Goal: Answer question/provide support

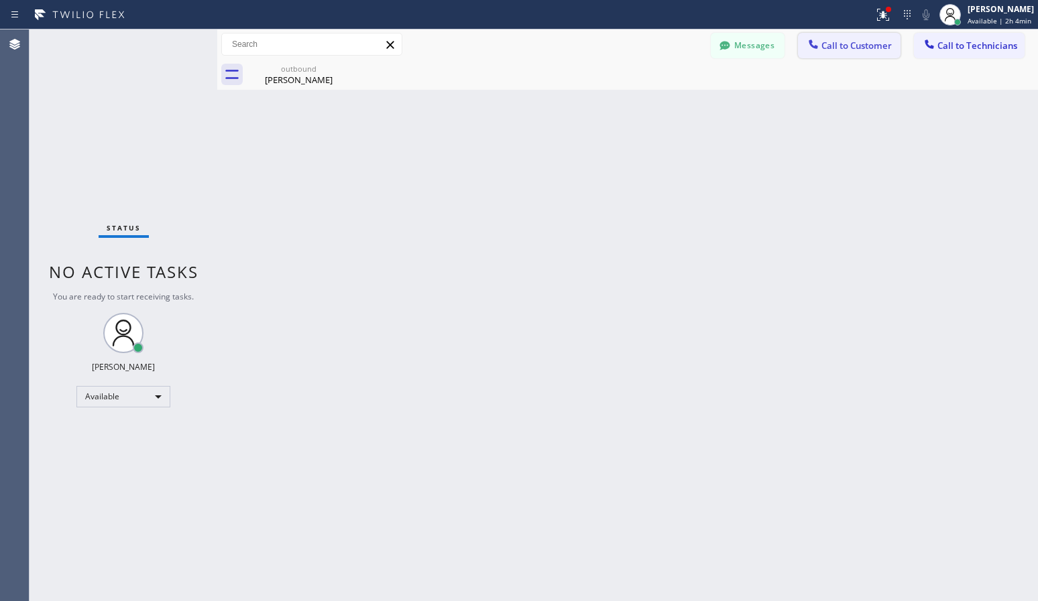
click at [838, 44] on span "Call to Customer" at bounding box center [856, 46] width 70 height 12
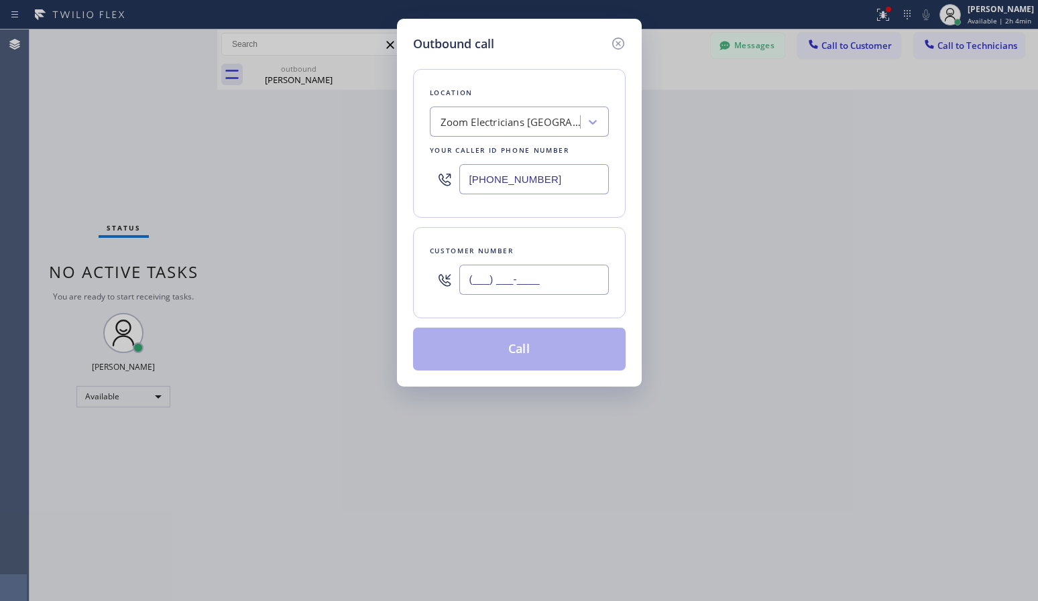
click at [498, 277] on input "(___) ___-____" at bounding box center [534, 280] width 150 height 30
paste input "949) 466-5280"
type input "[PHONE_NUMBER]"
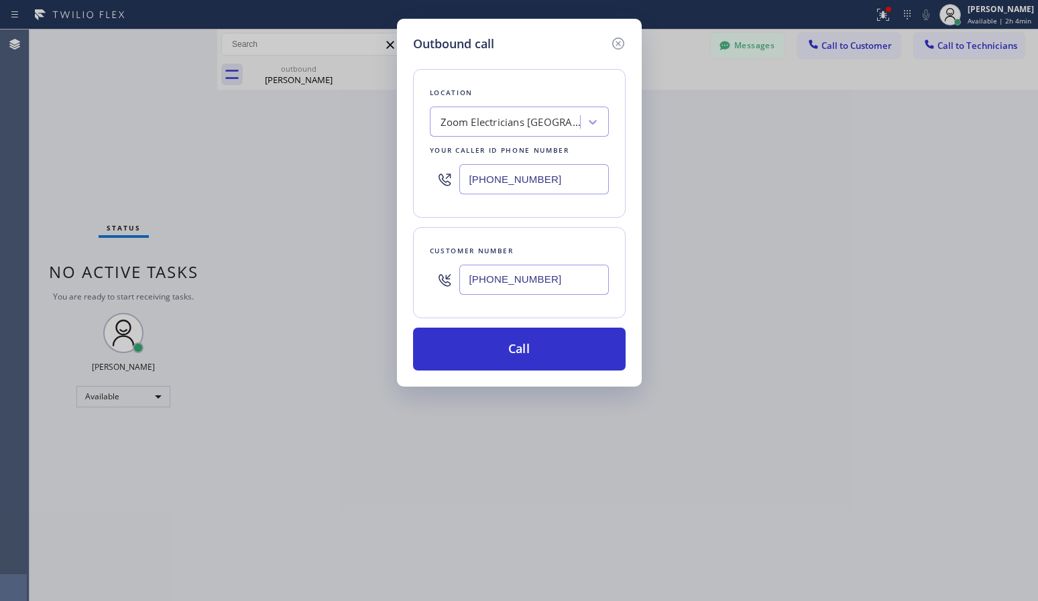
click at [503, 127] on div "Zoom Electricians [GEOGRAPHIC_DATA]" at bounding box center [511, 122] width 141 height 15
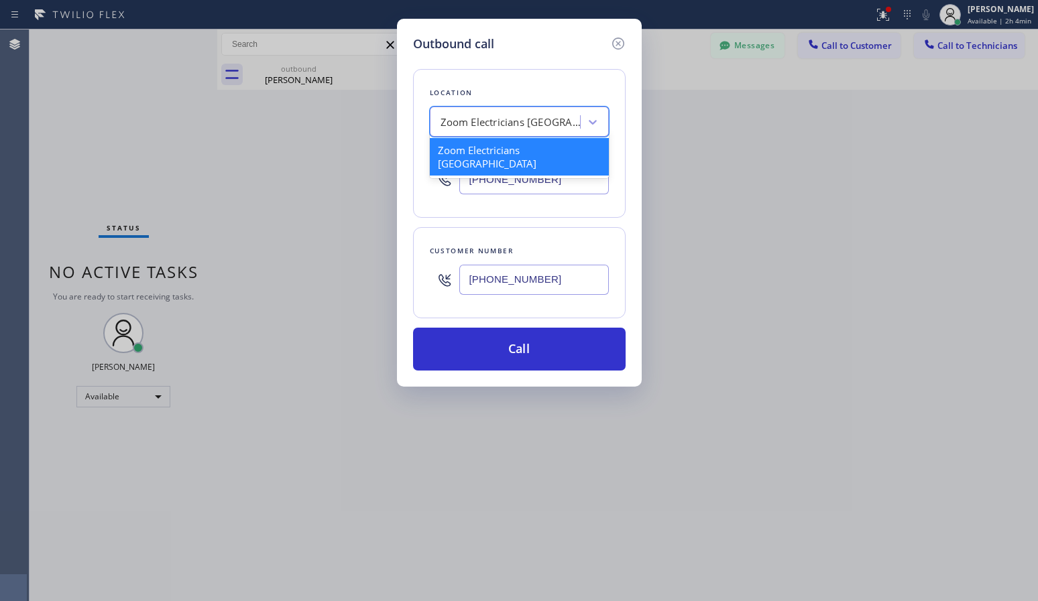
paste input "[MEDICAL_DATA] Electrical [GEOGRAPHIC_DATA]"
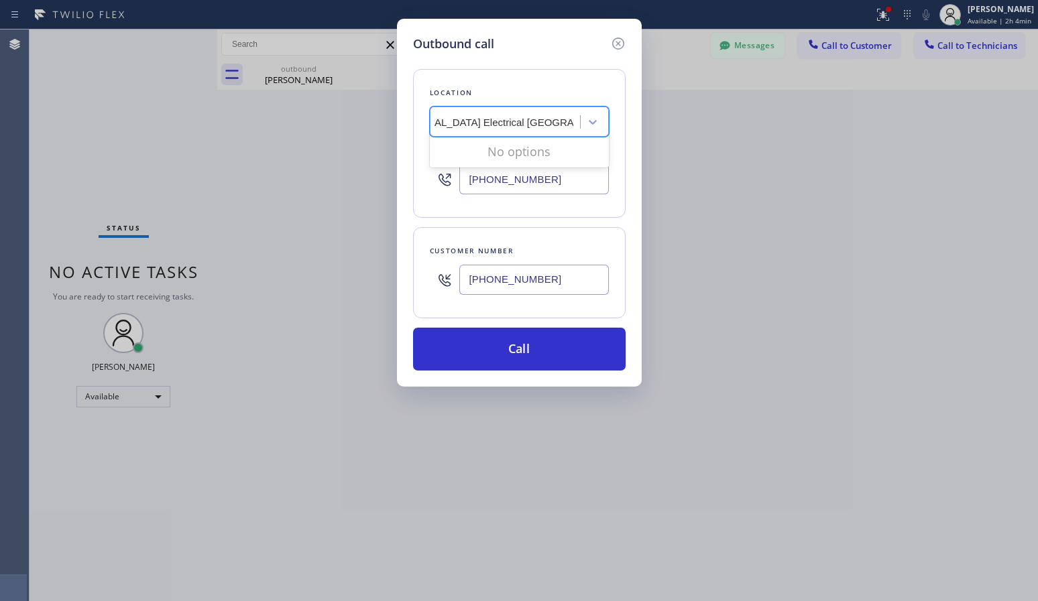
scroll to position [0, 7]
type input "[MEDICAL_DATA] Electrical [GEOGRAPHIC_DATA]"
click at [530, 160] on div "[MEDICAL_DATA] Electrical [GEOGRAPHIC_DATA]" at bounding box center [519, 157] width 179 height 38
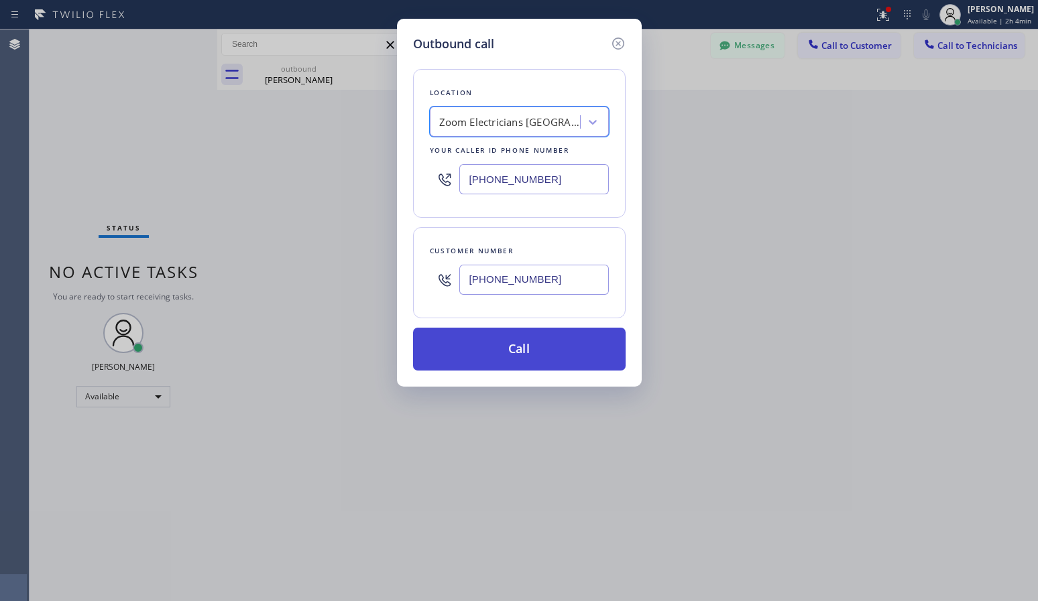
click at [506, 344] on button "Call" at bounding box center [519, 349] width 213 height 43
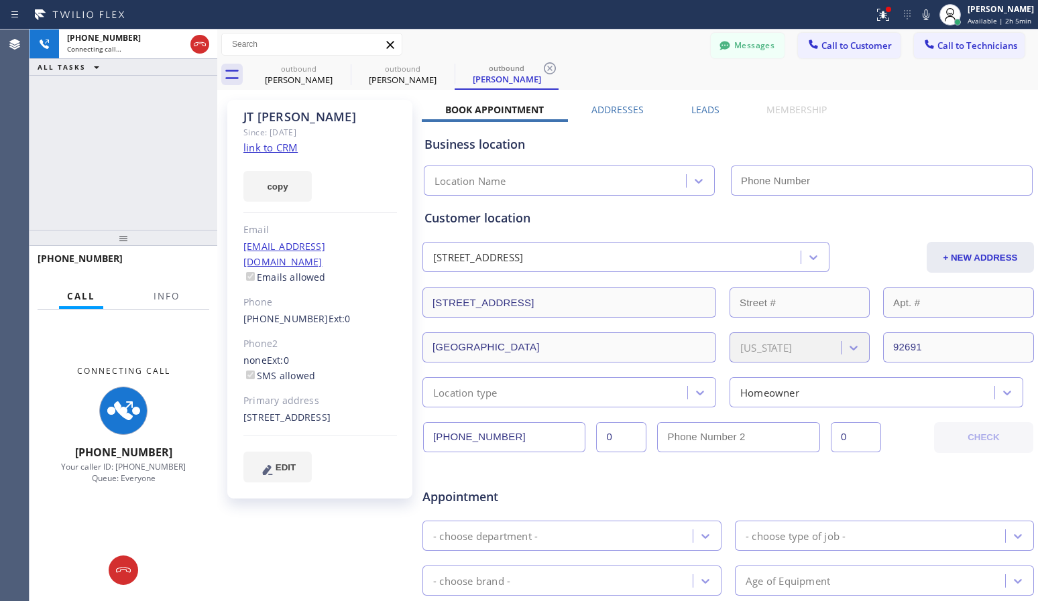
type input "[PHONE_NUMBER]"
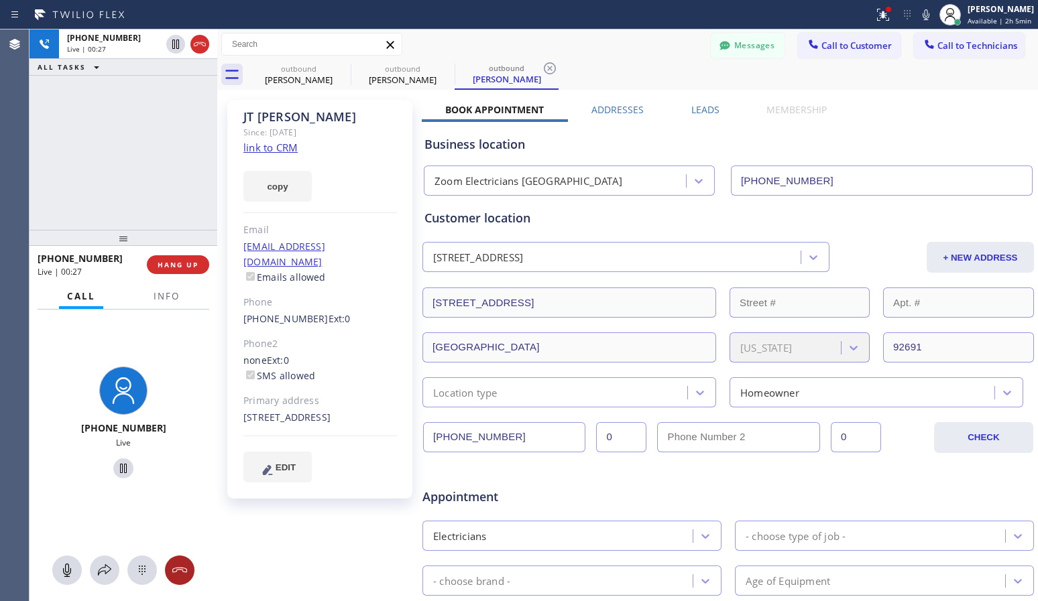
click at [182, 566] on icon at bounding box center [180, 571] width 16 height 16
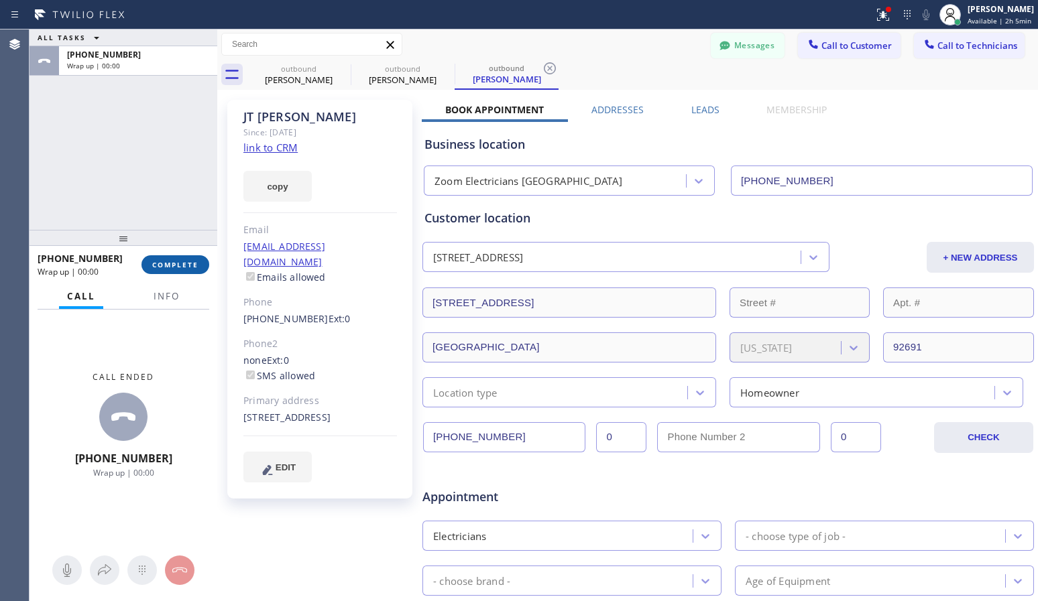
click at [179, 264] on span "COMPLETE" at bounding box center [175, 264] width 46 height 9
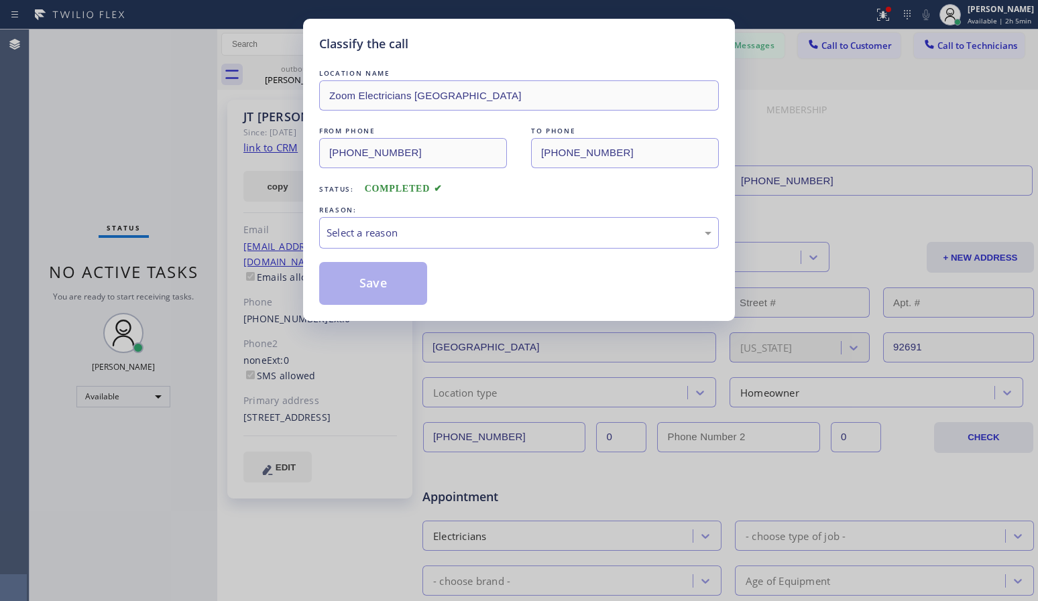
click at [551, 213] on div "REASON:" at bounding box center [519, 210] width 400 height 14
click at [542, 239] on div "Select a reason" at bounding box center [519, 232] width 385 height 15
click at [392, 285] on button "Save" at bounding box center [373, 283] width 108 height 43
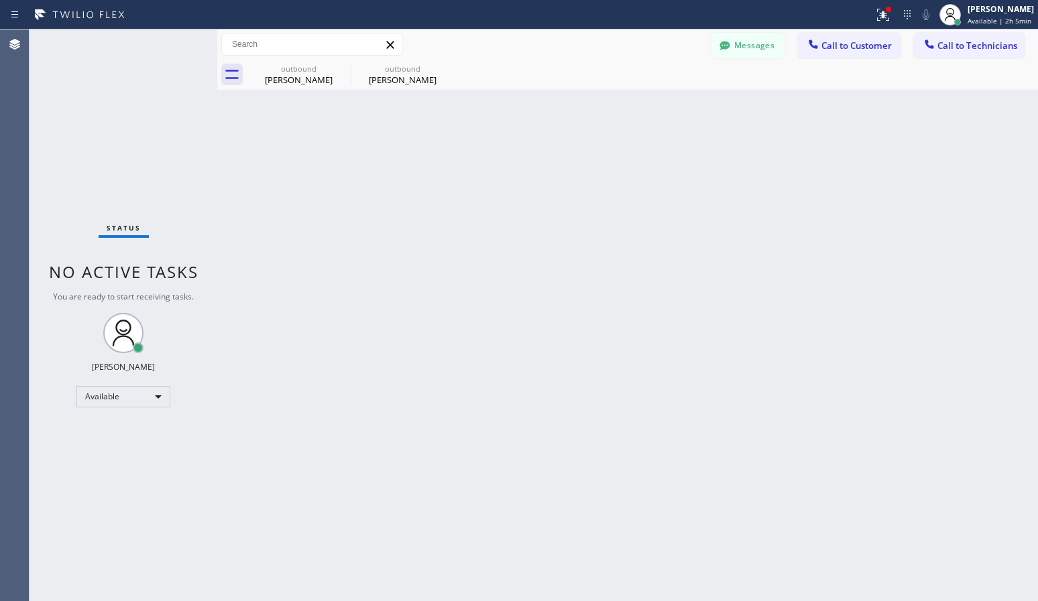
click at [393, 283] on div "Back to Dashboard Change Sender ID Customers Technicians AC [PERSON_NAME] [DATE…" at bounding box center [627, 316] width 821 height 572
